Goal: Check status: Check status

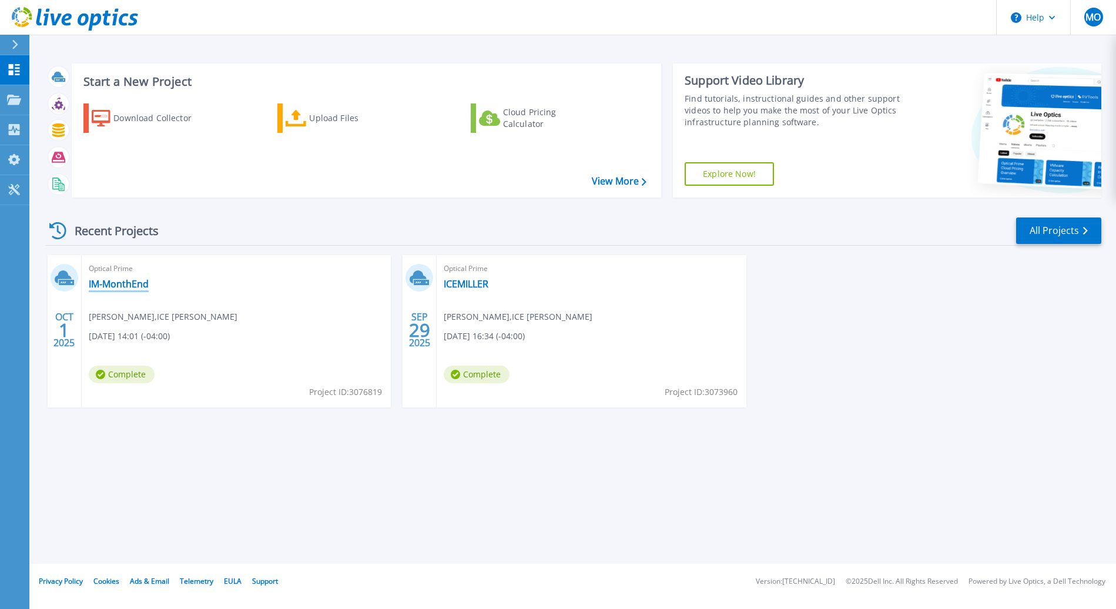
click at [122, 283] on link "IM-MonthEnd" at bounding box center [119, 284] width 60 height 12
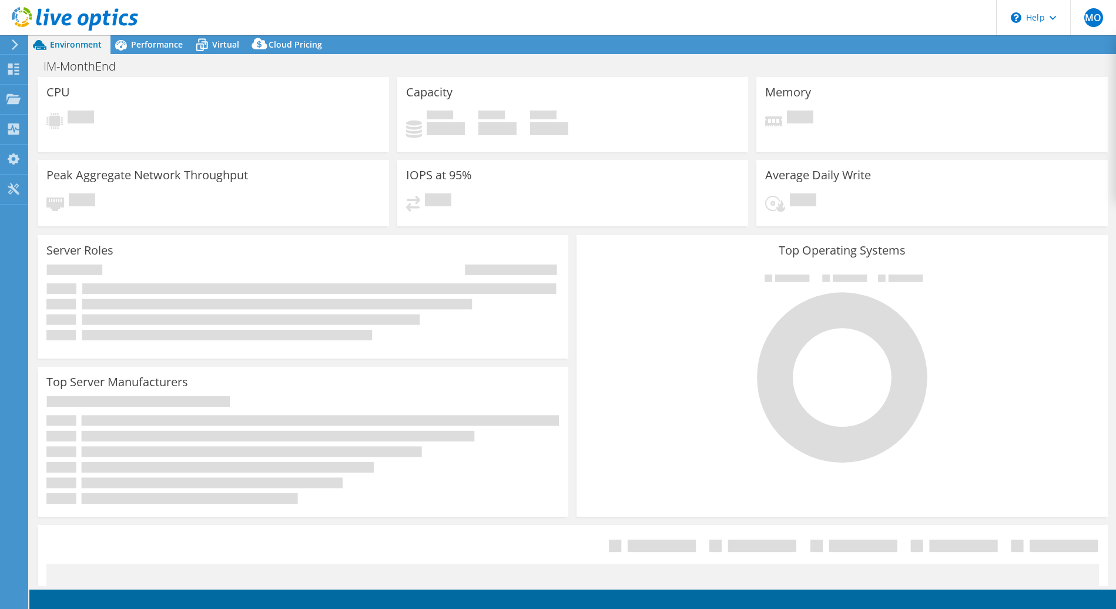
select select "USD"
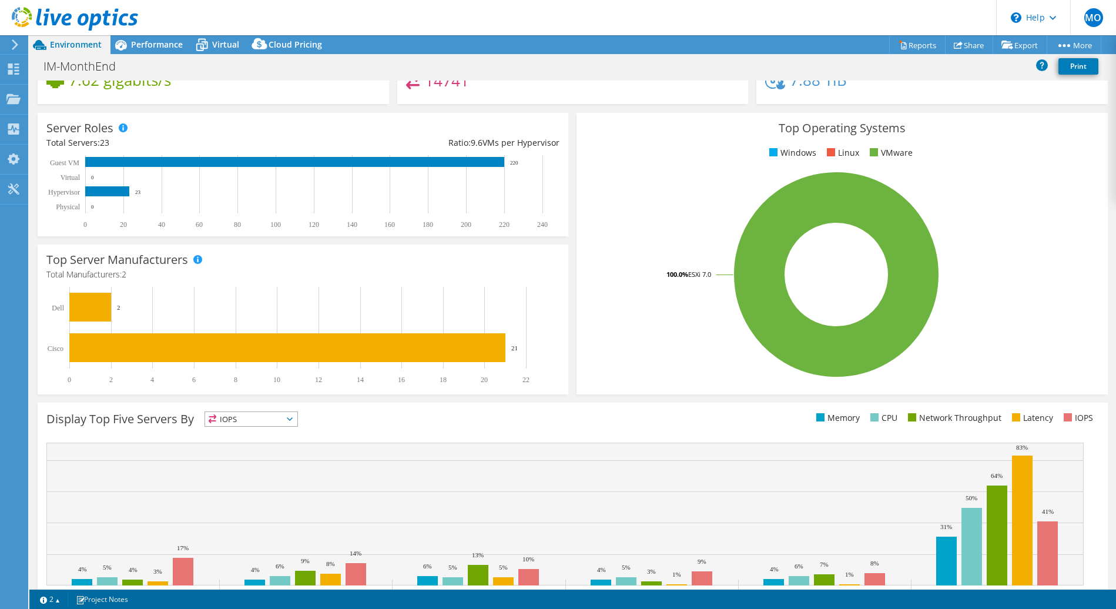
scroll to position [176, 0]
